Goal: Information Seeking & Learning: Check status

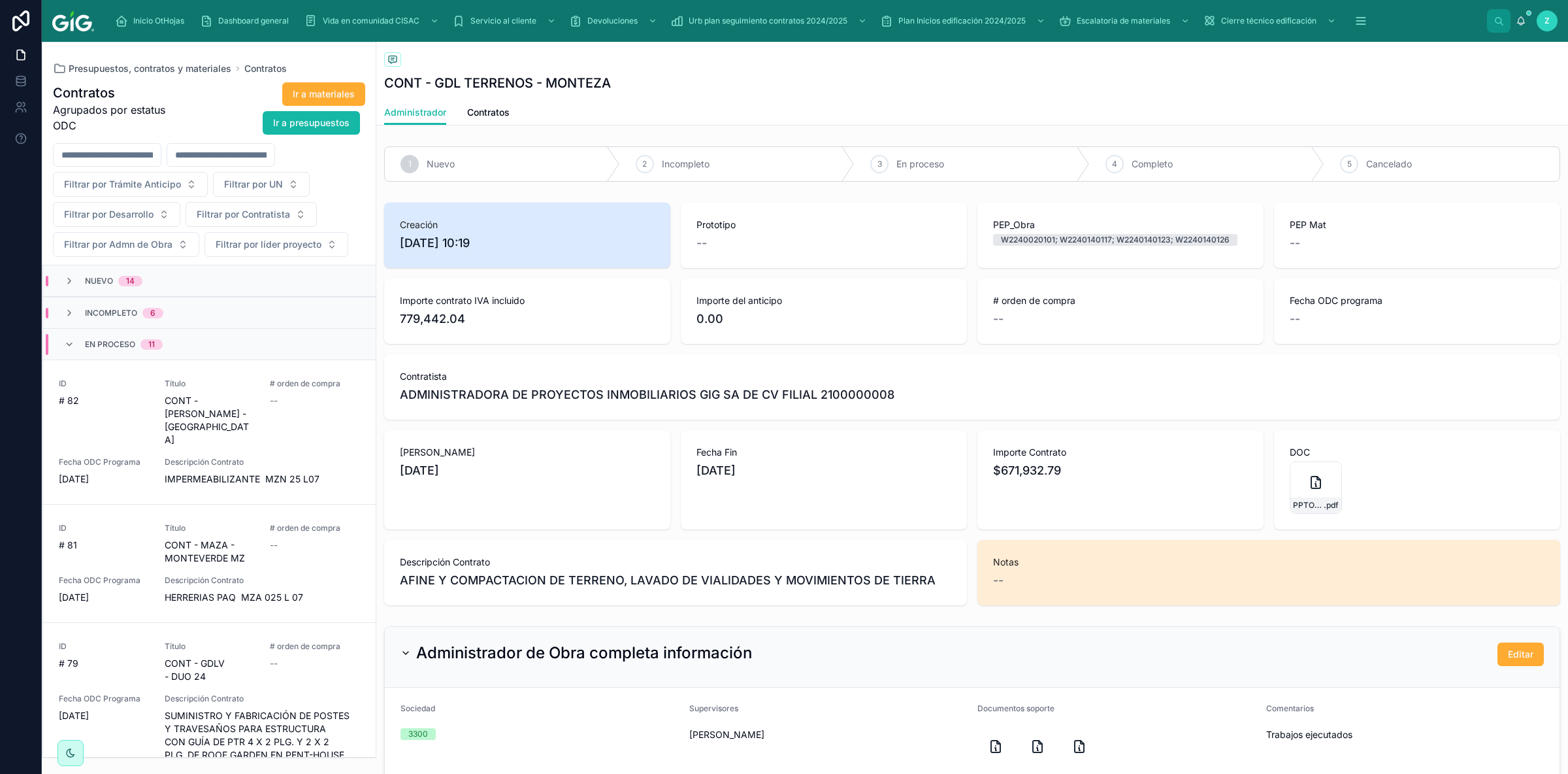
scroll to position [1231, 0]
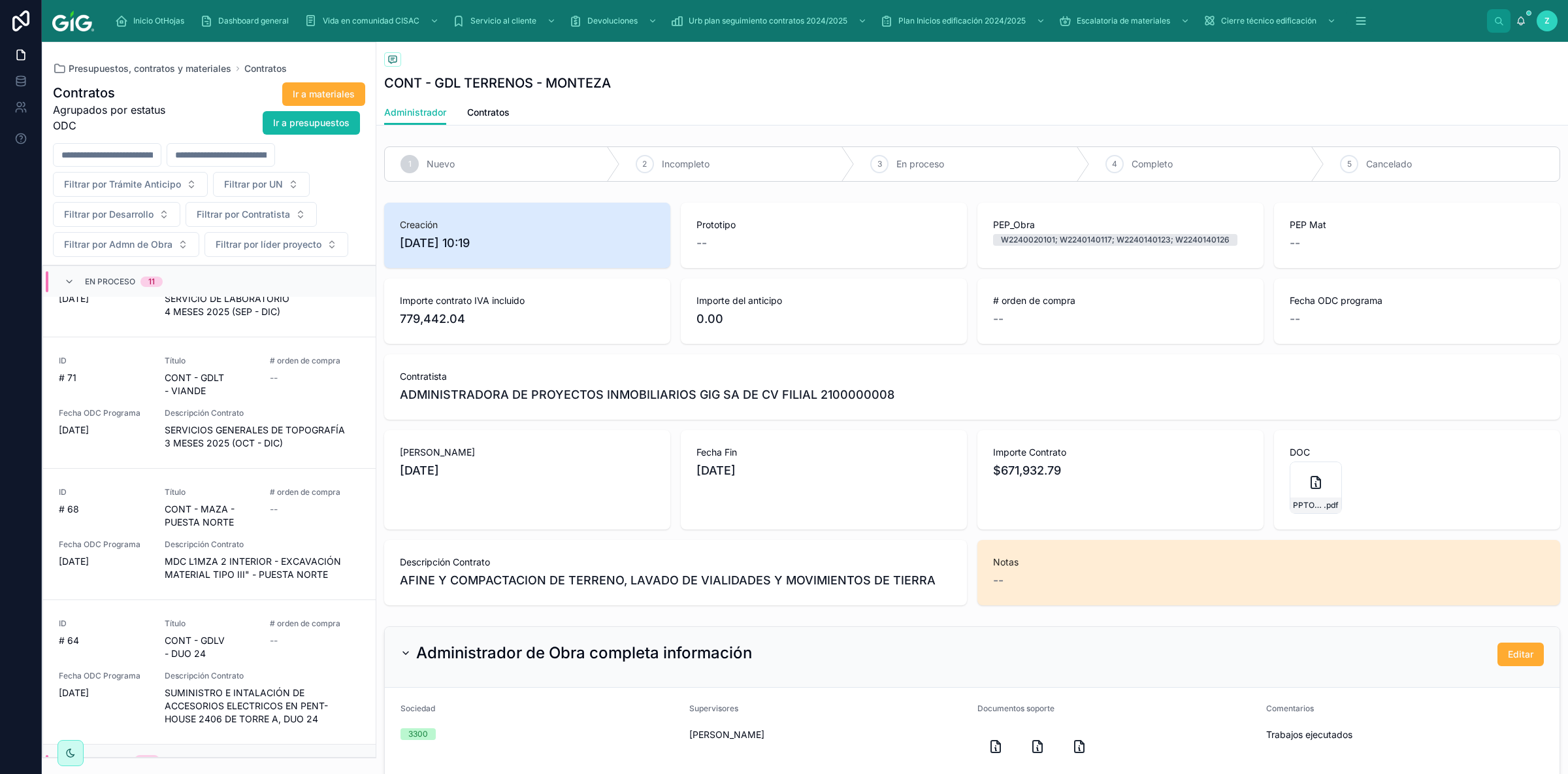
click at [275, 157] on input "text" at bounding box center [220, 155] width 107 height 18
click at [245, 257] on button "1" at bounding box center [247, 264] width 24 height 24
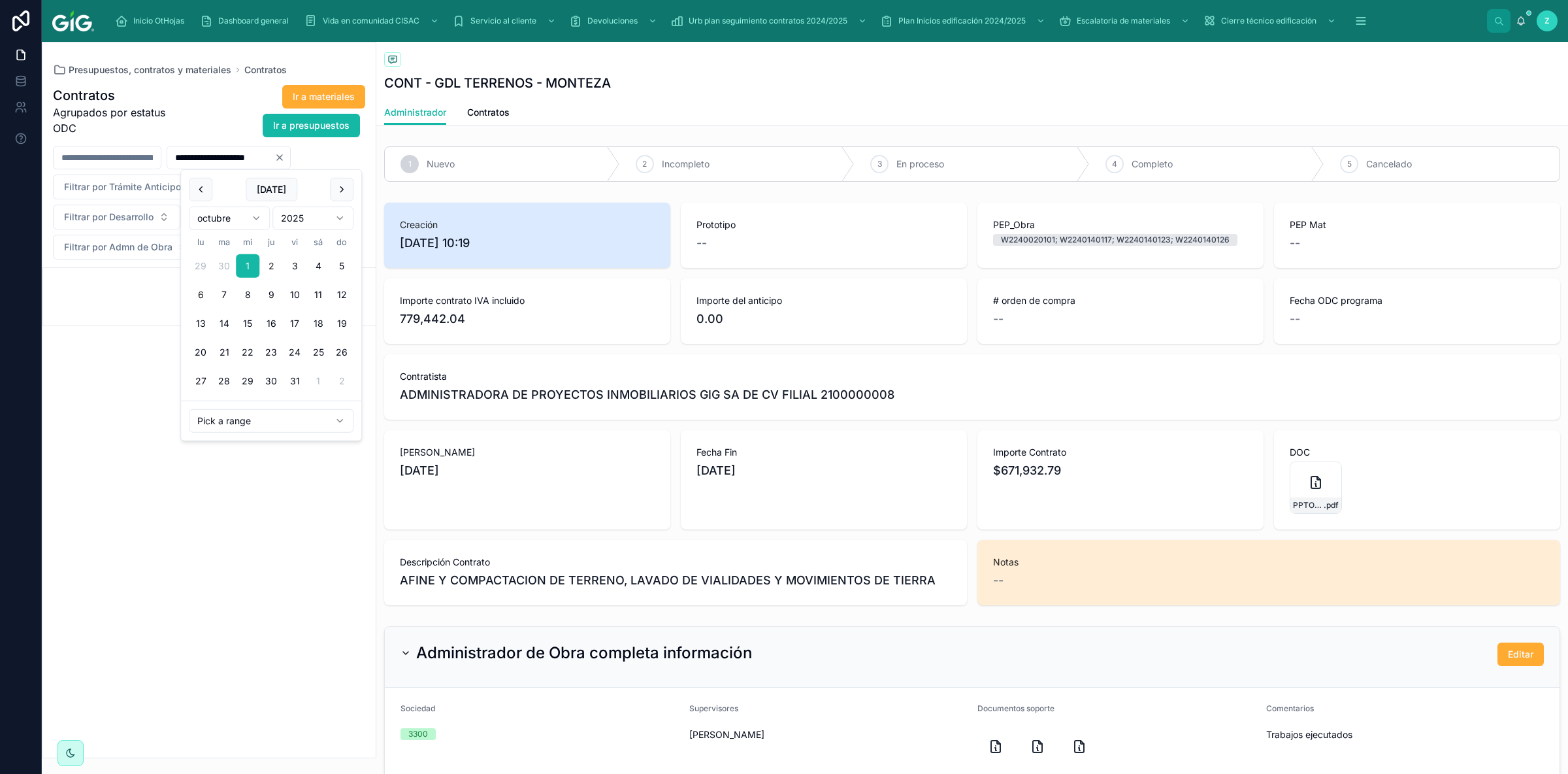
click at [203, 296] on button "6" at bounding box center [201, 295] width 24 height 24
type input "**********"
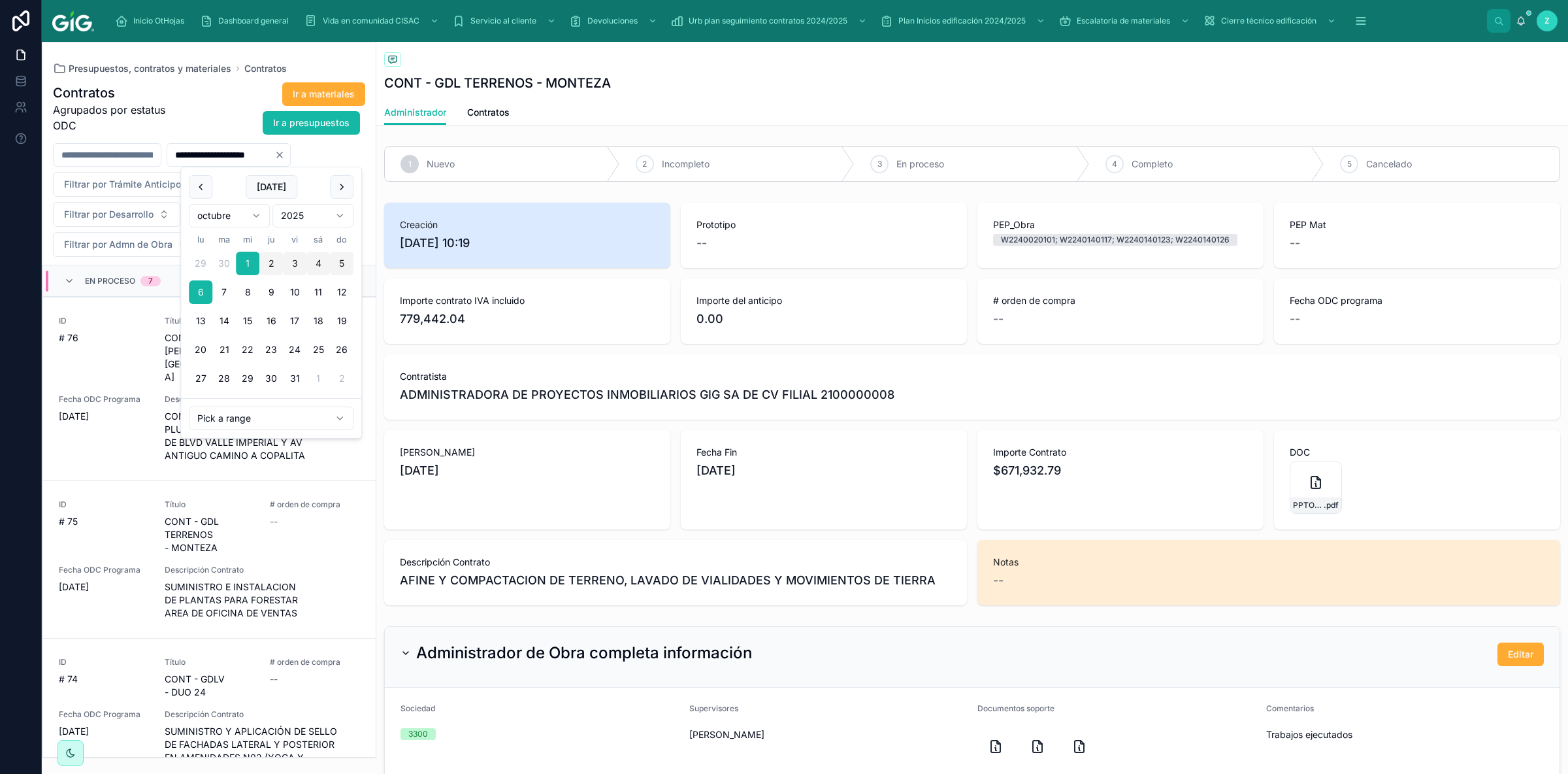
click at [217, 99] on div "Ir a materiales Ir a presupuestos" at bounding box center [273, 108] width 185 height 54
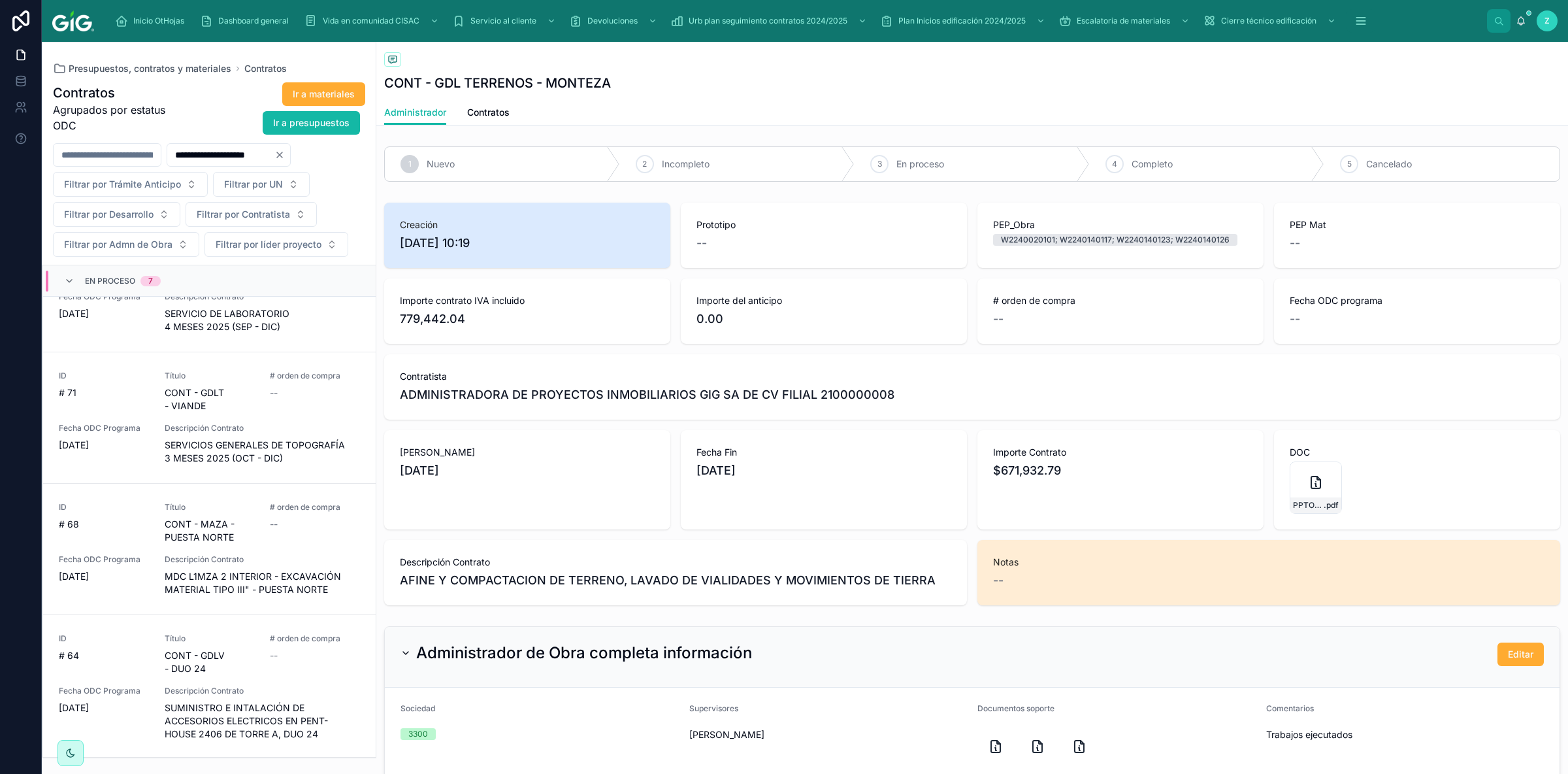
scroll to position [598, 0]
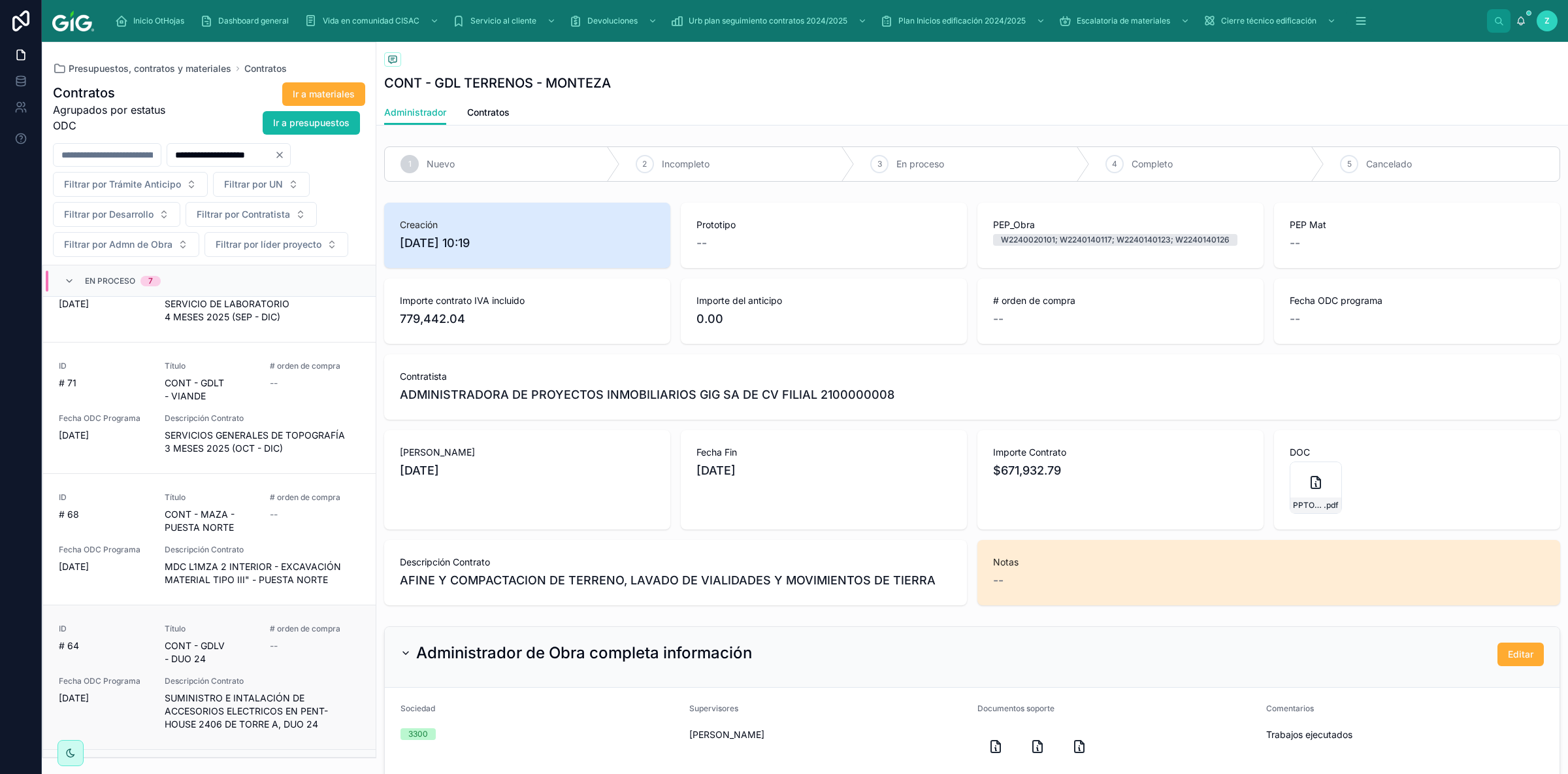
click at [274, 629] on div "# orden de compra --" at bounding box center [315, 645] width 90 height 42
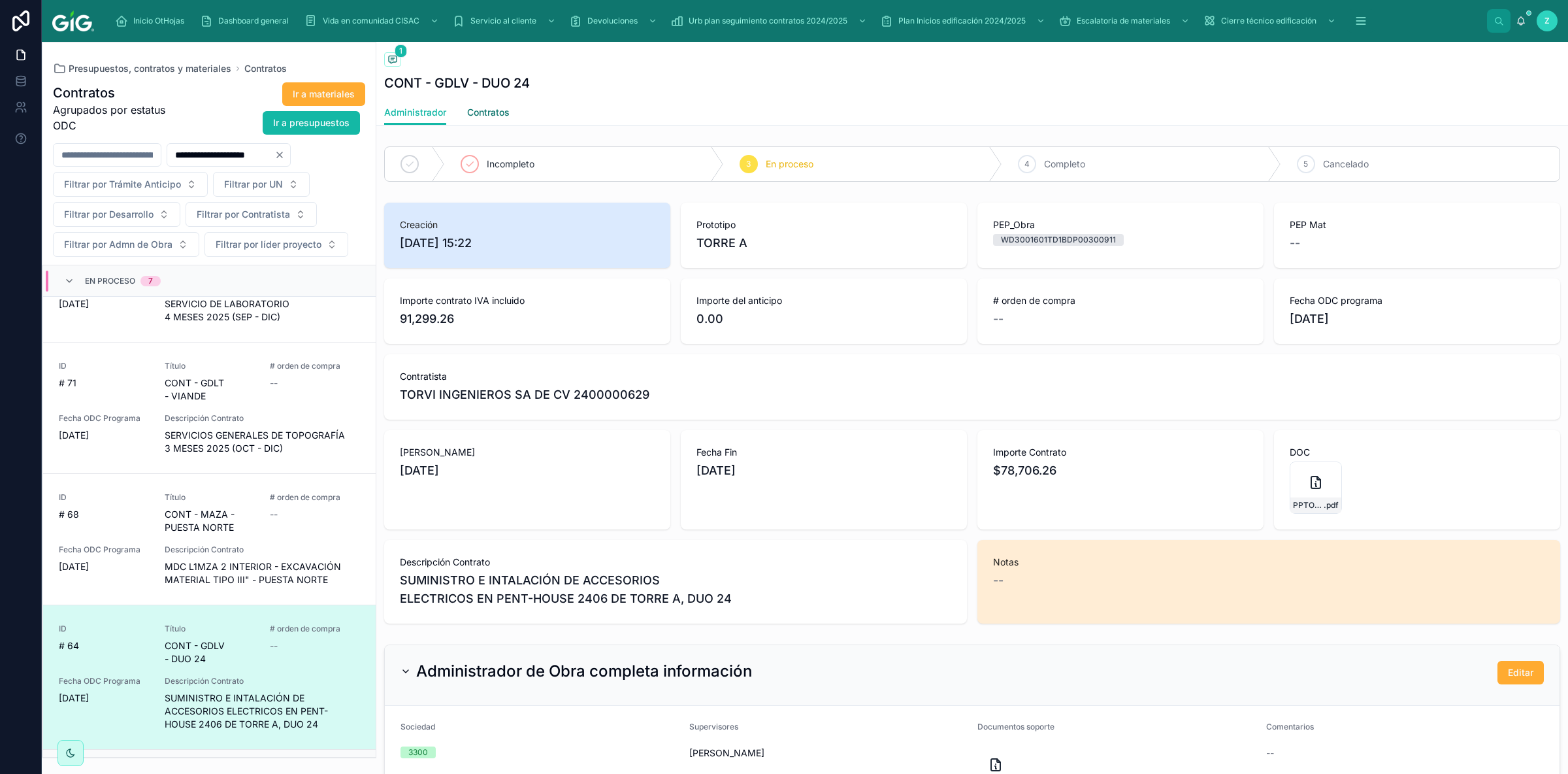
click at [495, 112] on span "Contratos" at bounding box center [488, 112] width 43 height 13
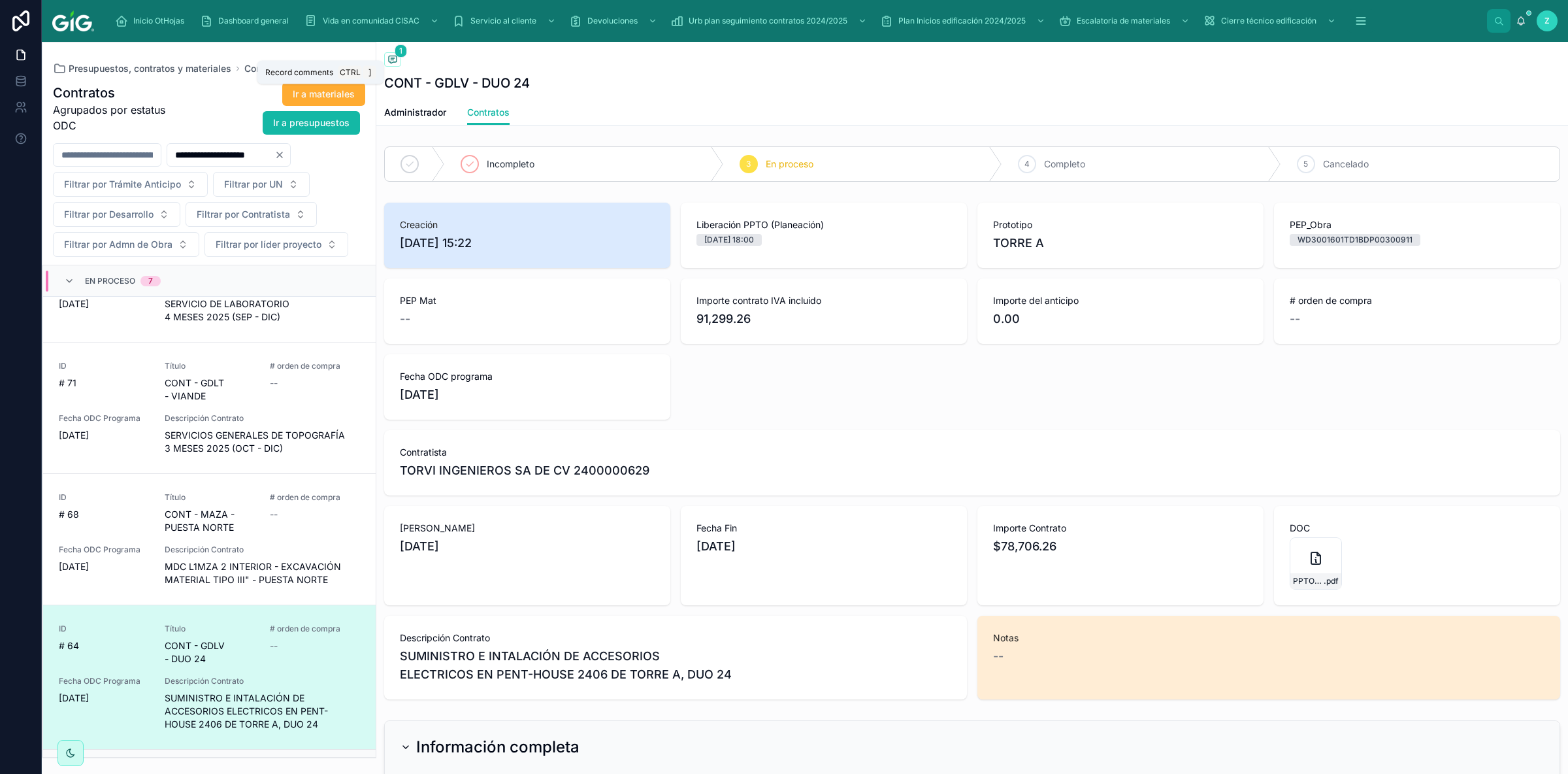
click at [392, 62] on icon at bounding box center [392, 59] width 10 height 10
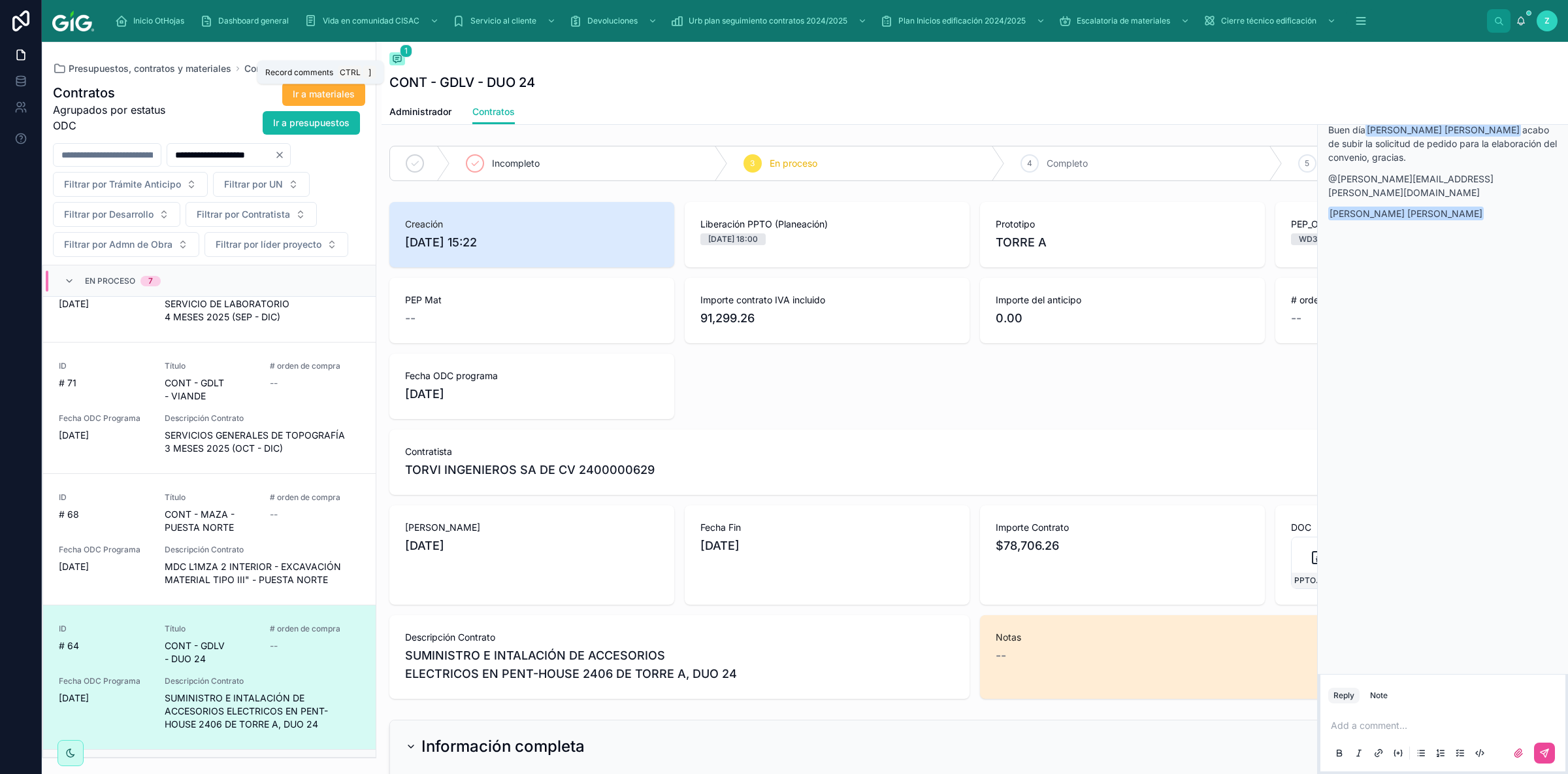
click at [392, 62] on icon at bounding box center [397, 59] width 10 height 10
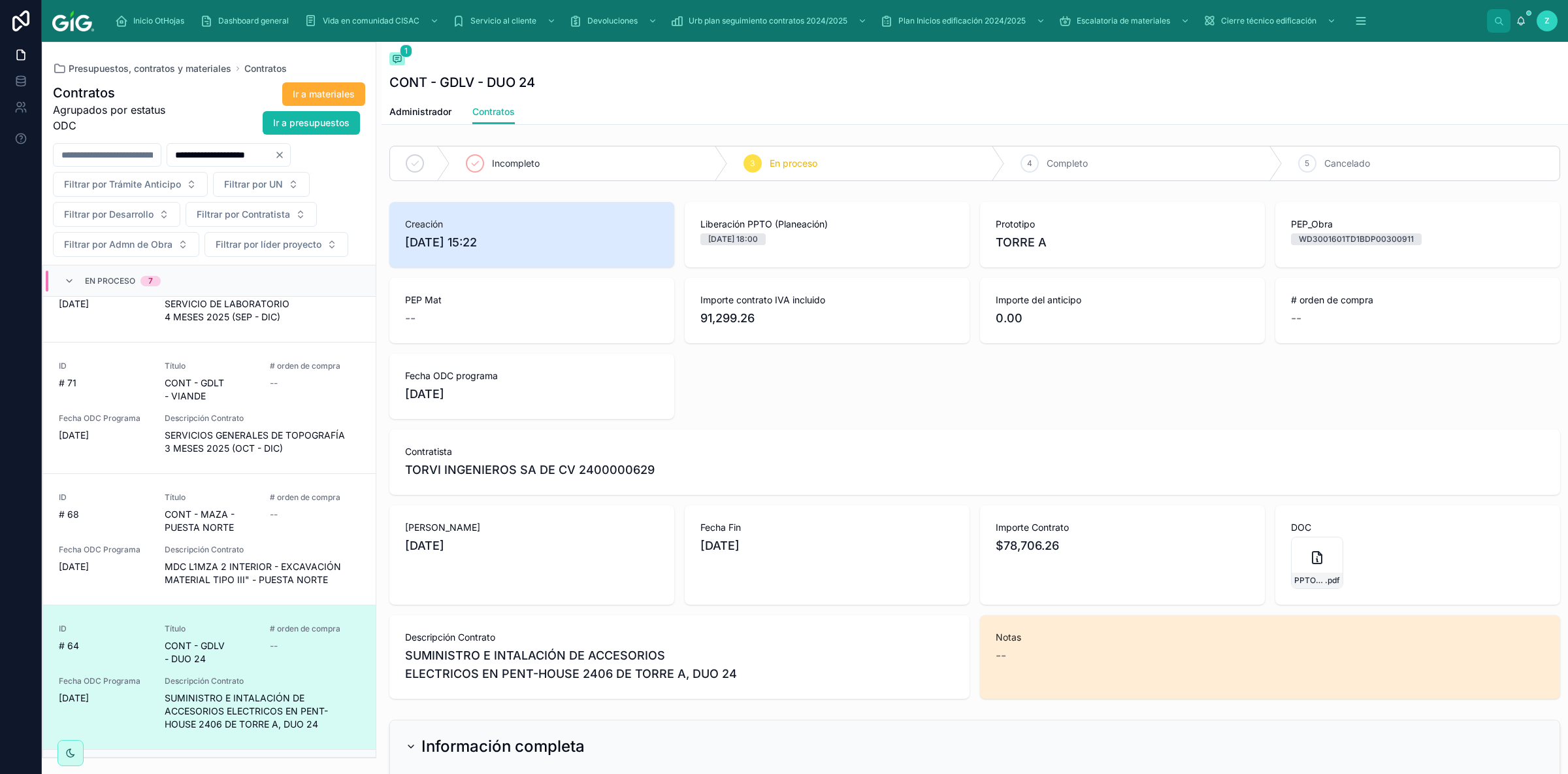
click at [594, 474] on span "TORVI INGENIEROS SA DE CV 2400000629" at bounding box center [529, 470] width 250 height 18
drag, startPoint x: 575, startPoint y: 470, endPoint x: 649, endPoint y: 471, distance: 74.0
click at [649, 471] on span "TORVI INGENIEROS SA DE CV 2400000629" at bounding box center [529, 470] width 250 height 18
copy span "2400000629"
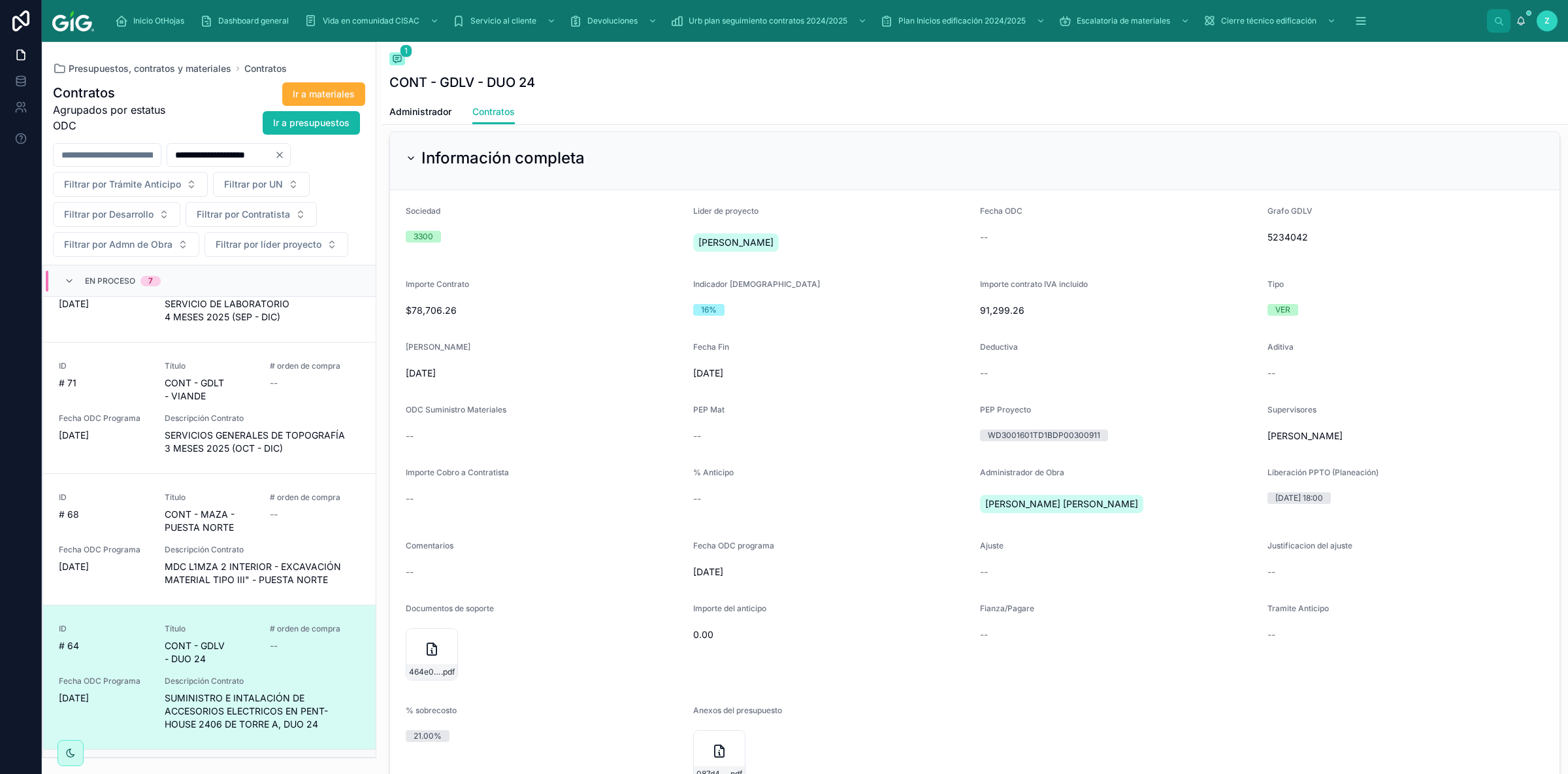
scroll to position [808, 0]
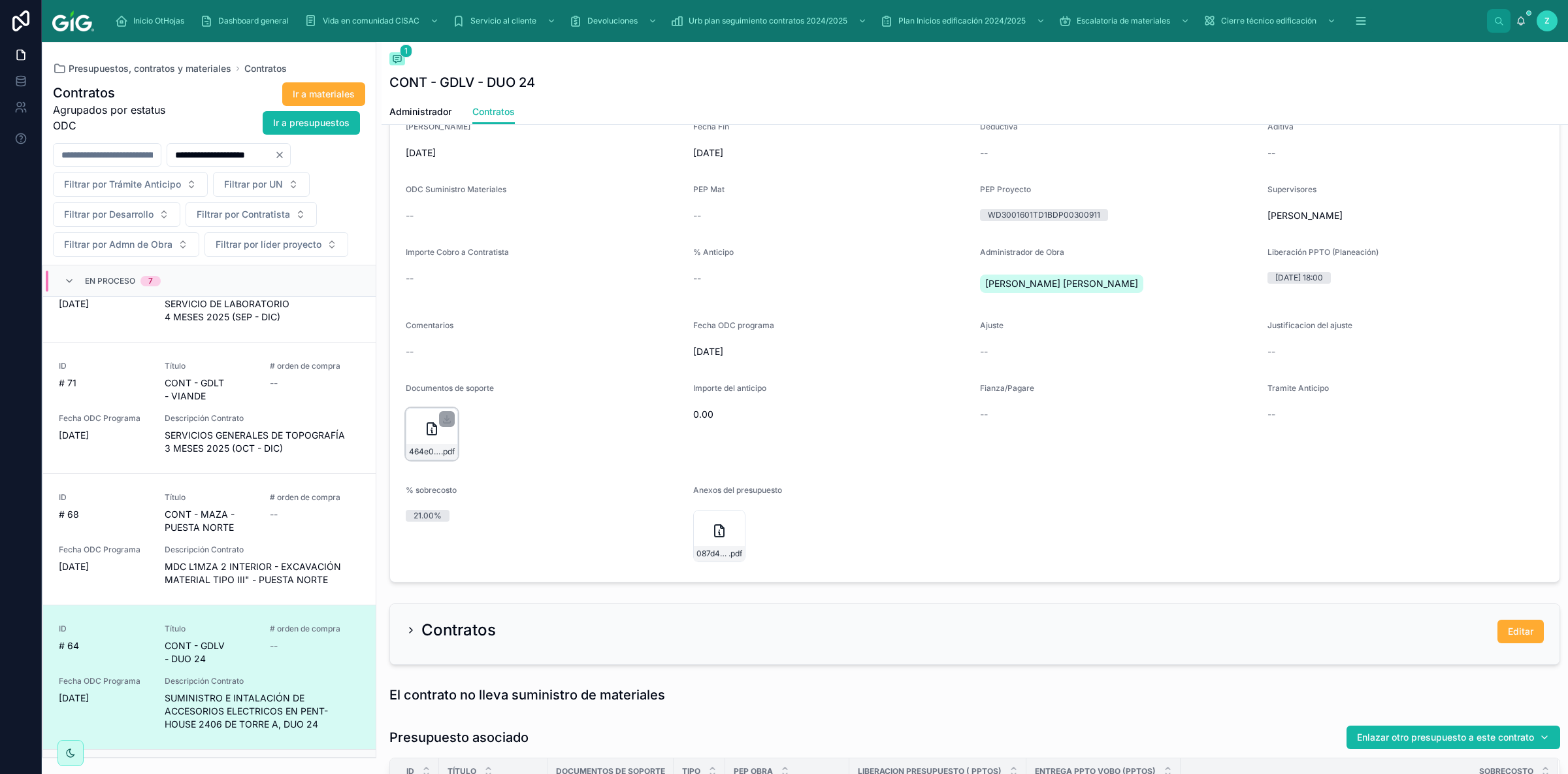
click at [426, 435] on icon at bounding box center [432, 429] width 15 height 15
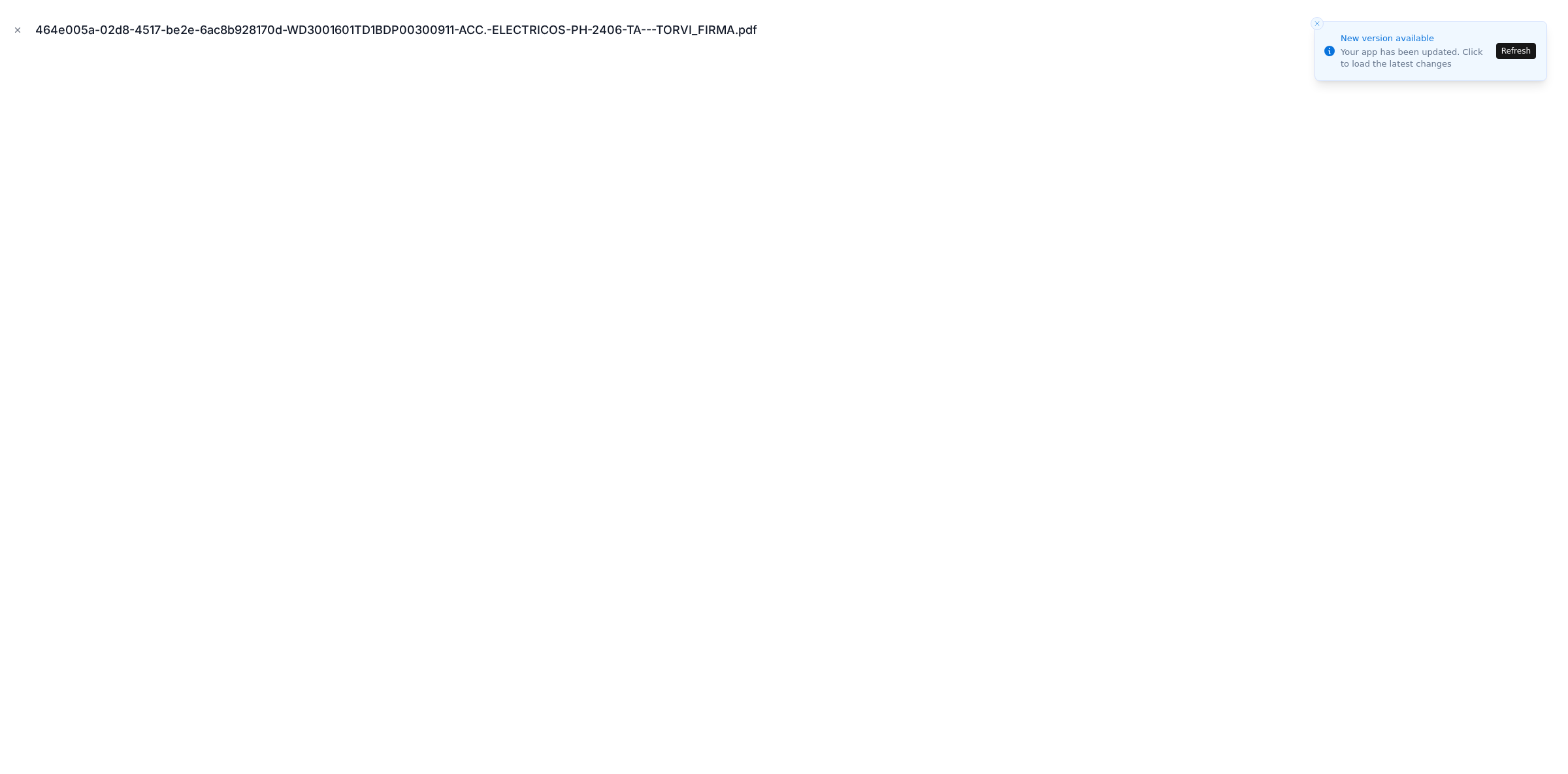
scroll to position [598, 0]
click at [1321, 25] on icon "Close toast" at bounding box center [1317, 23] width 8 height 8
click at [1521, 55] on button "Refresh" at bounding box center [1516, 51] width 40 height 15
click at [1369, 665] on iframe at bounding box center [784, 409] width 1547 height 708
click at [1533, 25] on button at bounding box center [1539, 30] width 15 height 15
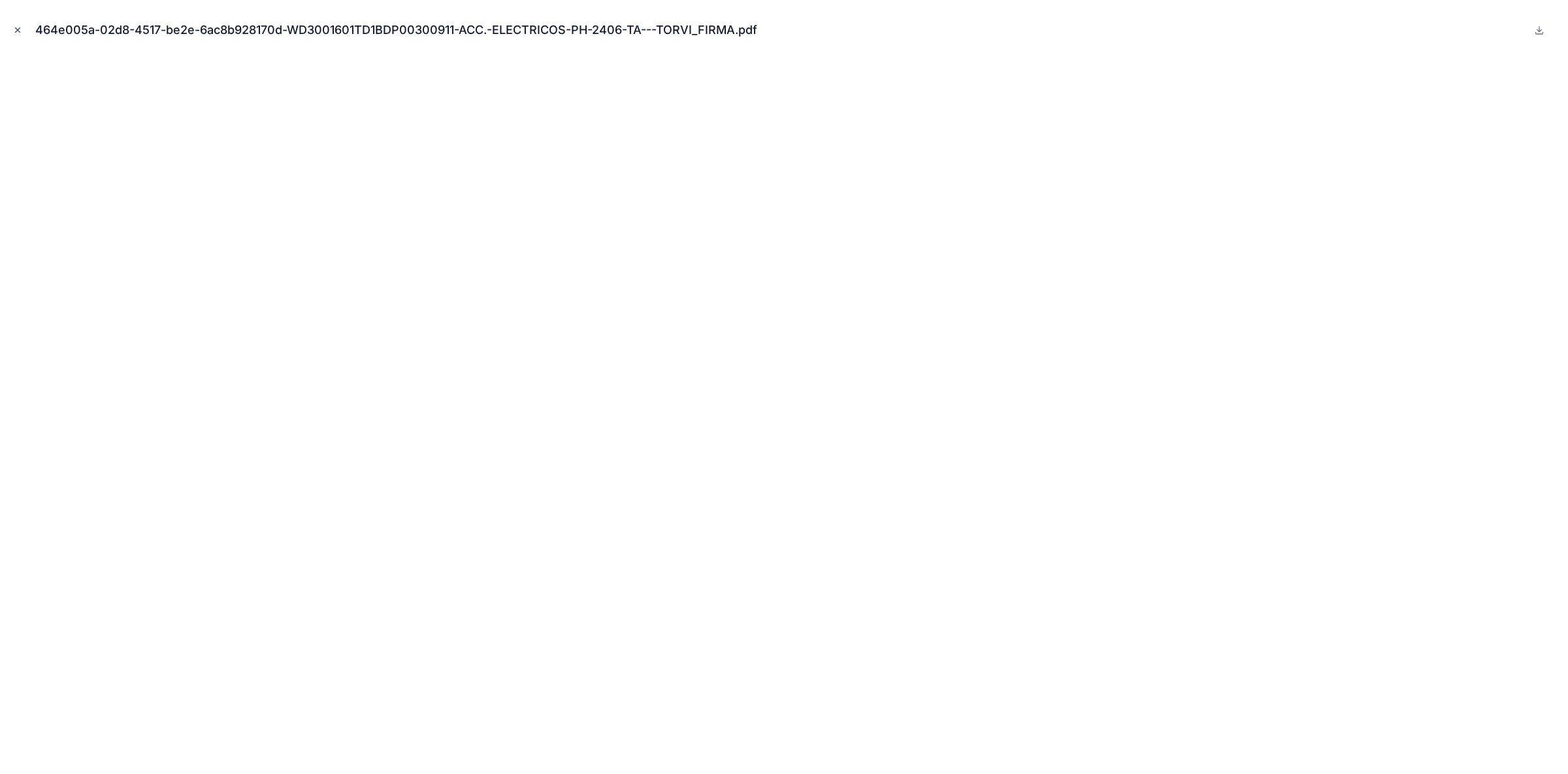
click at [23, 30] on button "Close modal" at bounding box center [17, 30] width 15 height 15
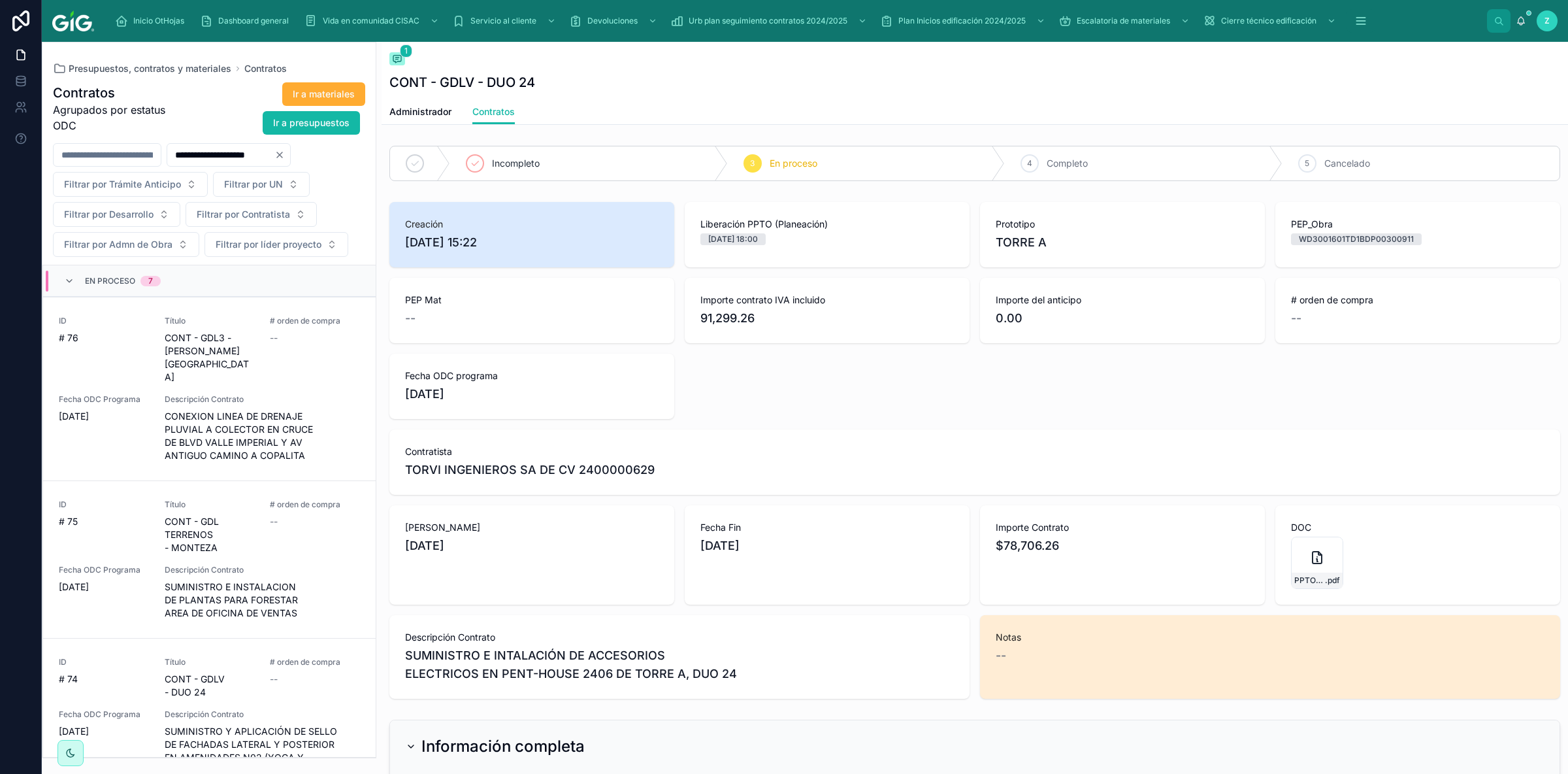
click at [575, 470] on span "TORVI INGENIEROS SA DE CV 2400000629" at bounding box center [529, 470] width 250 height 18
drag, startPoint x: 575, startPoint y: 468, endPoint x: 650, endPoint y: 469, distance: 75.0
click at [650, 469] on span "TORVI INGENIEROS SA DE CV 2400000629" at bounding box center [529, 470] width 250 height 18
copy span "2400000629"
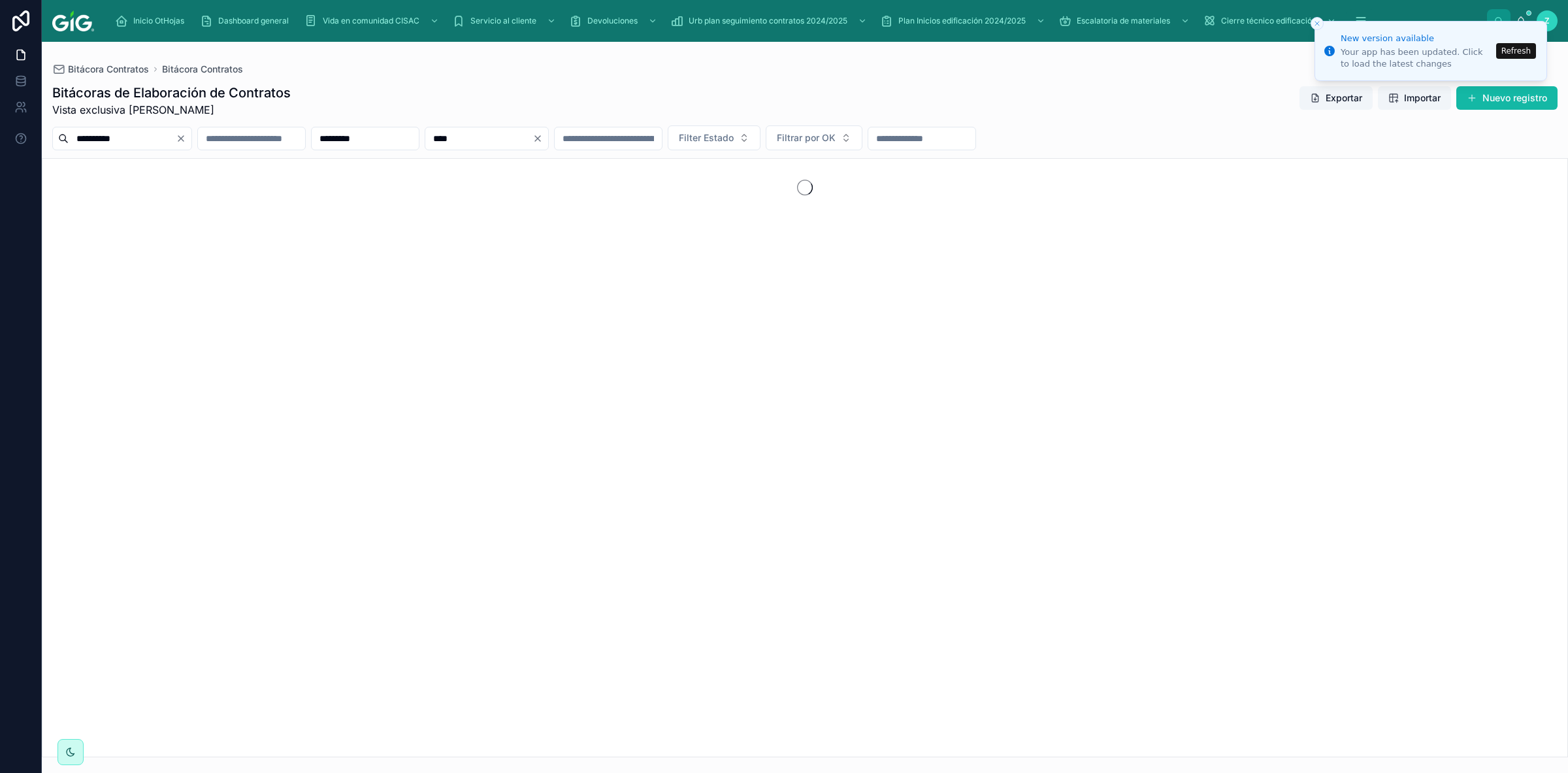
click at [543, 138] on icon "Clear" at bounding box center [538, 138] width 10 height 10
click at [649, 95] on div "Bitácoras de Elaboración de Contratos Vista exclusiva Mariel Carolina Zamora Cr…" at bounding box center [805, 101] width 1505 height 34
click at [1513, 55] on button "Refresh" at bounding box center [1516, 51] width 40 height 15
